Goal: Use online tool/utility: Utilize a website feature to perform a specific function

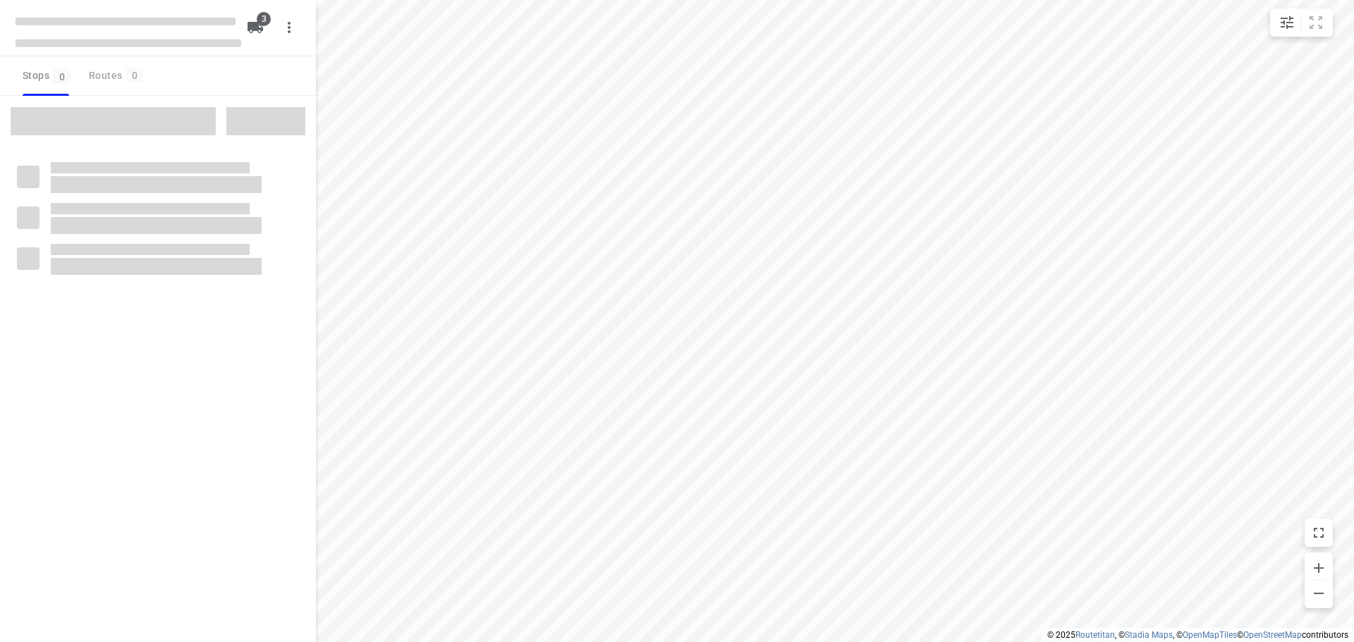
checkbox input "true"
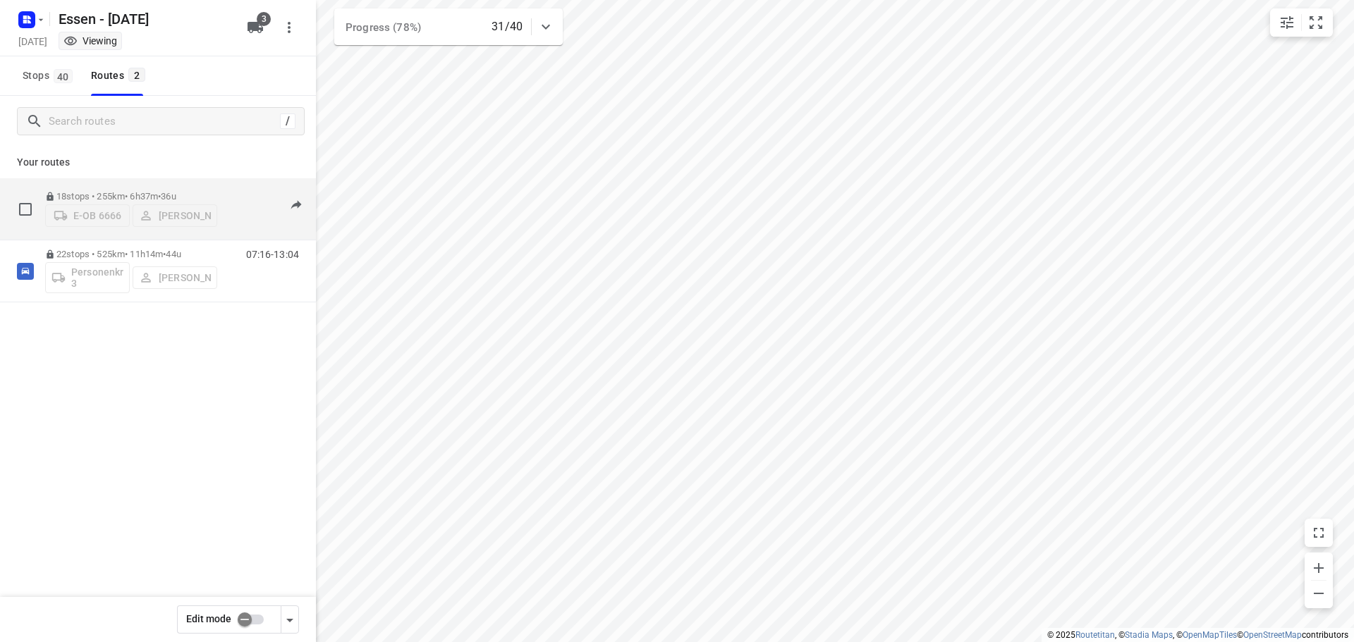
click at [121, 191] on p "18 stops • 255km • 6h37m • [DATE]" at bounding box center [131, 196] width 172 height 11
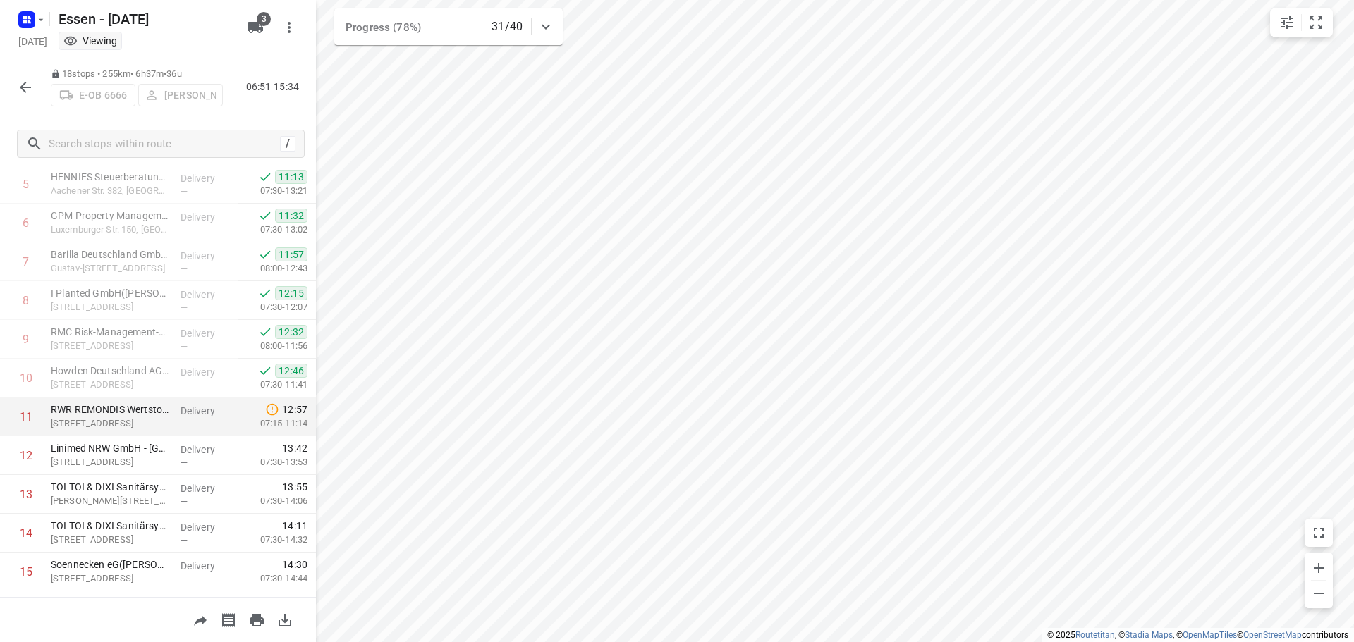
scroll to position [282, 0]
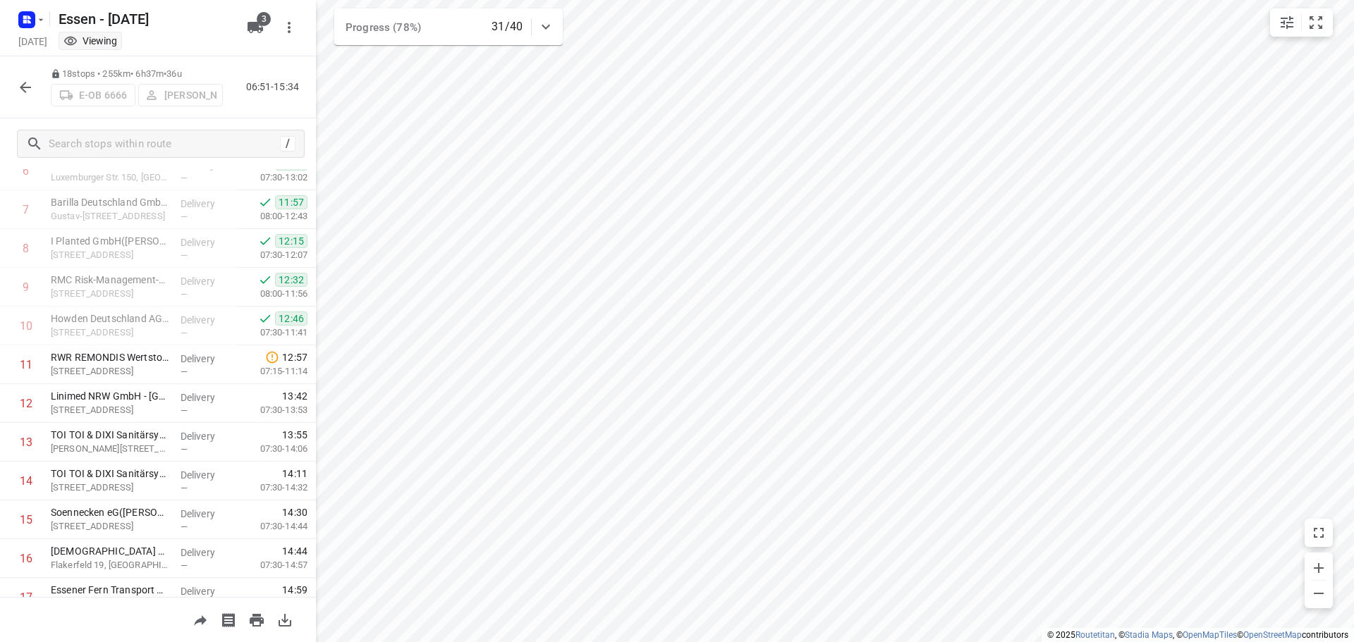
click at [15, 87] on button "button" at bounding box center [25, 87] width 28 height 28
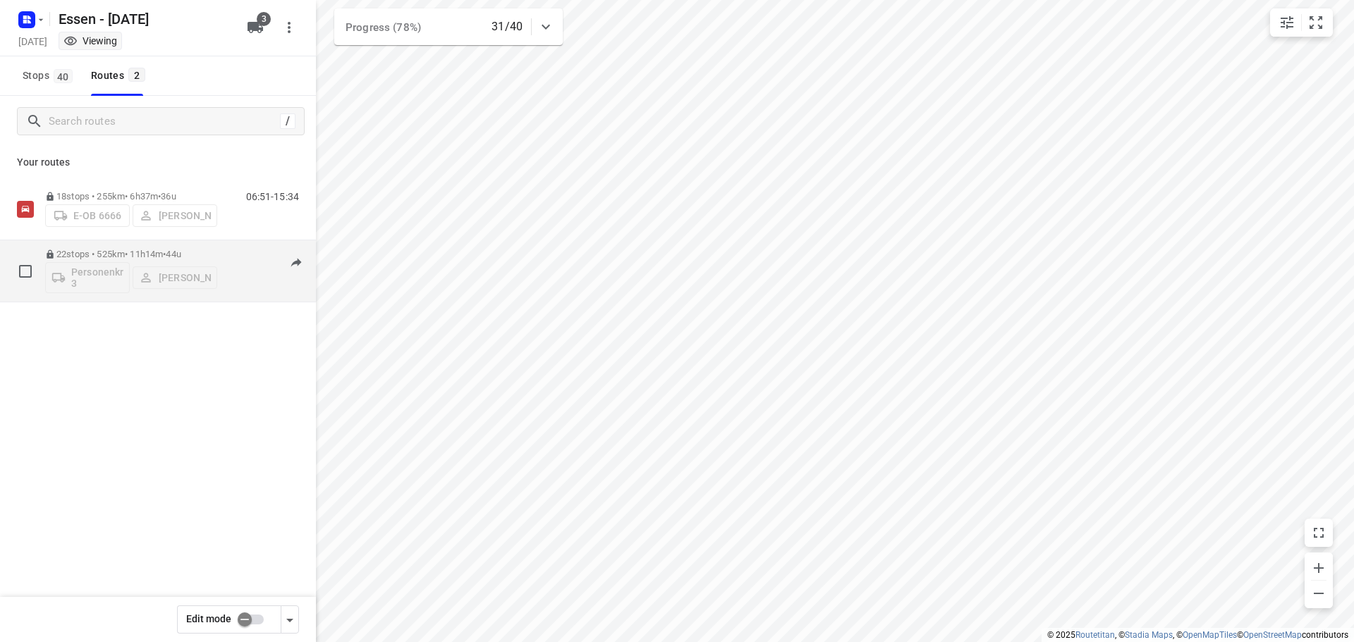
click at [126, 251] on p "22 stops • 525km • 11h14m • [DATE]" at bounding box center [131, 254] width 172 height 11
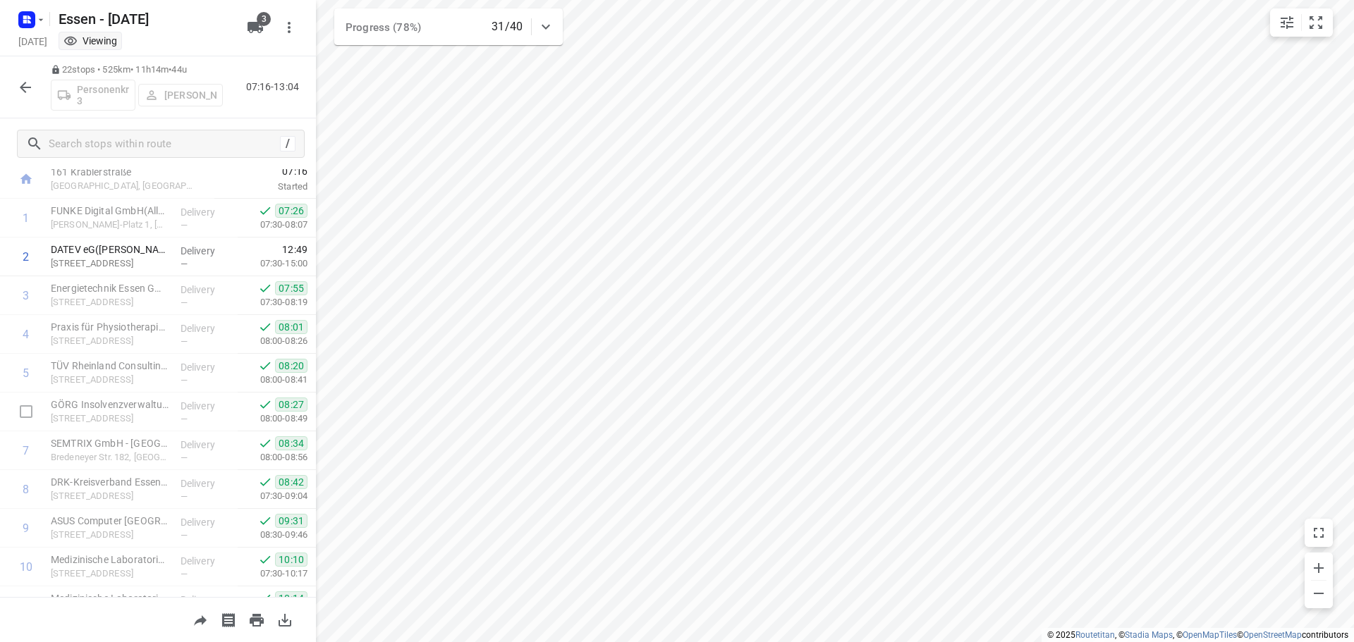
scroll to position [0, 0]
